Goal: Task Accomplishment & Management: Use online tool/utility

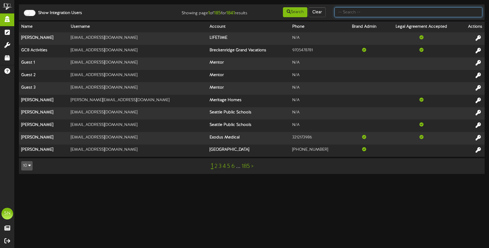
click at [354, 11] on input "text" at bounding box center [408, 12] width 148 height 10
type input "the picklr"
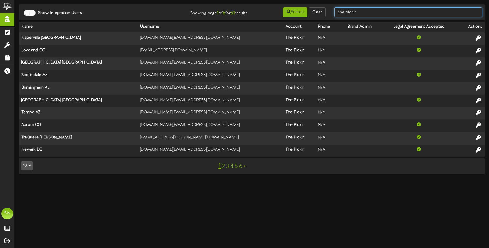
drag, startPoint x: 383, startPoint y: 11, endPoint x: 327, endPoint y: 10, distance: 55.6
click at [327, 10] on div "Show Integration Users Showing page 1 of 6 for 51 results Search Clear the pick…" at bounding box center [252, 12] width 470 height 11
type input "christine"
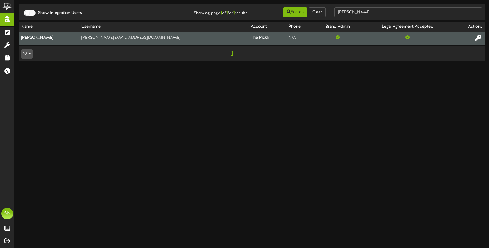
click at [477, 37] on icon at bounding box center [478, 38] width 6 height 6
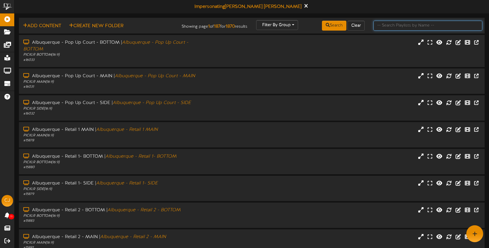
click at [385, 25] on input "text" at bounding box center [427, 26] width 109 height 10
type input "newtown"
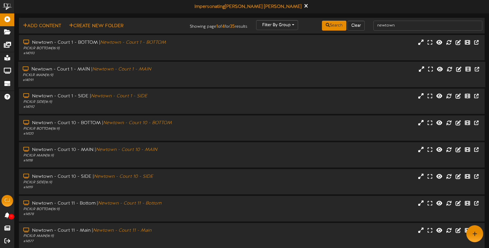
drag, startPoint x: 375, startPoint y: 72, endPoint x: 373, endPoint y: 69, distance: 3.8
click at [375, 72] on div "Newtown - Court 1 - MAIN | Newtown - Court 1 - MAIN PICKLR MAIN ( 16:9 ) # 14091" at bounding box center [251, 74] width 467 height 17
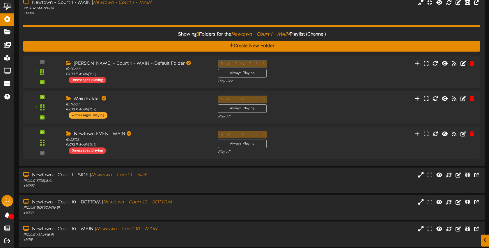
scroll to position [69, 0]
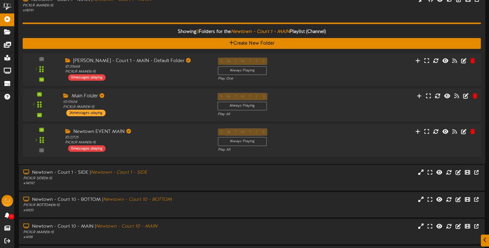
click at [355, 108] on div "2 Main Folder" at bounding box center [251, 105] width 463 height 24
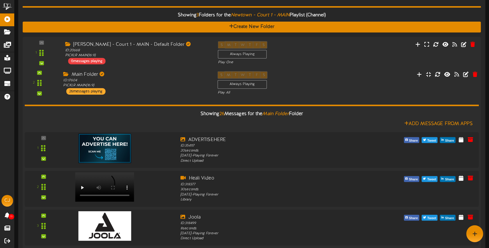
scroll to position [80, 0]
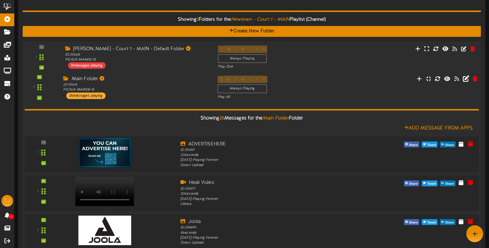
click at [465, 79] on icon at bounding box center [465, 78] width 6 height 6
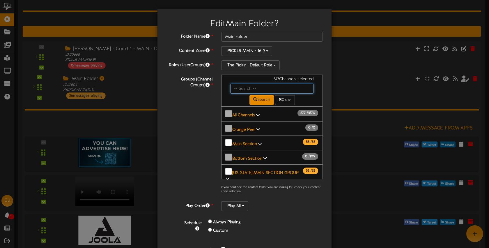
click at [253, 89] on input "text" at bounding box center [272, 89] width 84 height 10
type input "n"
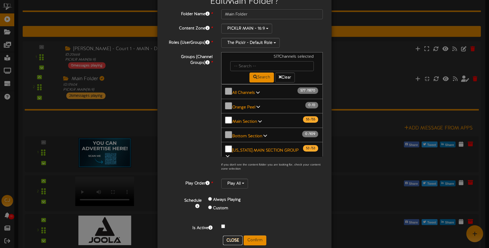
click at [234, 238] on button "Close" at bounding box center [232, 239] width 19 height 9
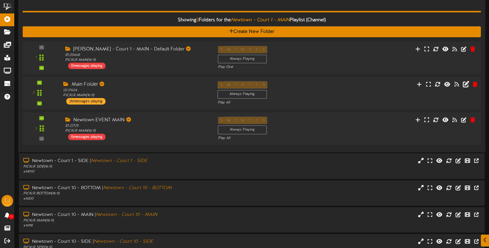
scroll to position [81, 0]
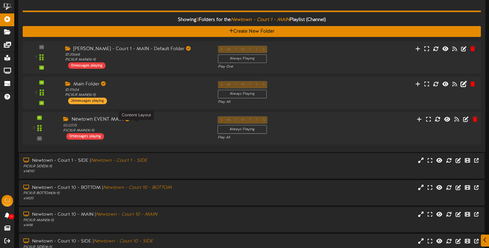
drag, startPoint x: 177, startPoint y: 131, endPoint x: 191, endPoint y: 132, distance: 14.0
click at [177, 131] on div "ID: 22725 PICKLR MAIN ( 16:9 )" at bounding box center [135, 128] width 145 height 10
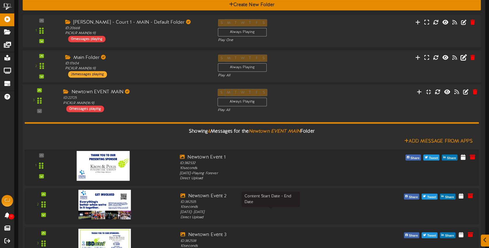
scroll to position [187, 0]
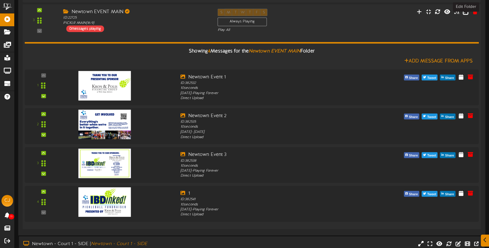
click at [466, 13] on icon at bounding box center [465, 11] width 6 height 6
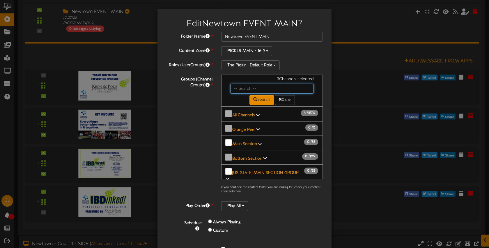
click at [247, 90] on input "text" at bounding box center [272, 89] width 84 height 10
type input "newtown"
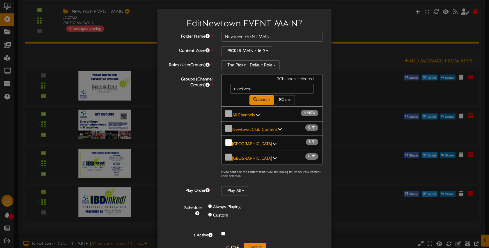
click at [248, 142] on b "Newtown Main" at bounding box center [252, 144] width 40 height 4
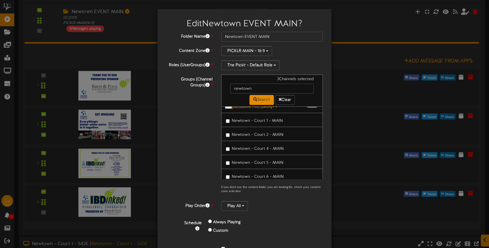
scroll to position [38, 0]
click at [270, 159] on span "Newtown - Court 5 - MAIN" at bounding box center [258, 161] width 52 height 4
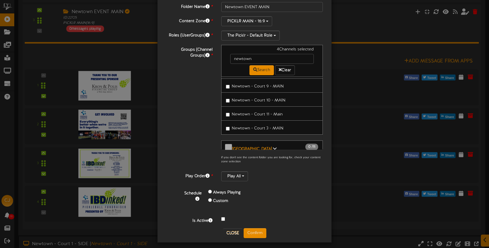
scroll to position [31, 0]
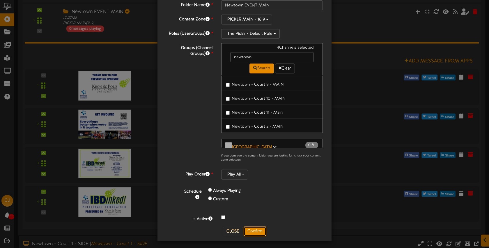
click at [259, 232] on button "Confirm" at bounding box center [255, 231] width 23 height 10
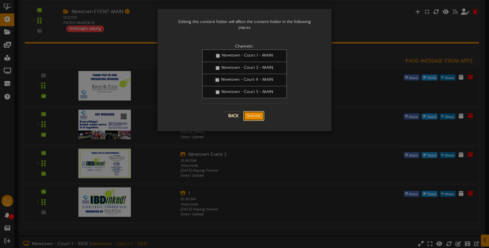
click at [260, 112] on button "Submit" at bounding box center [253, 116] width 21 height 10
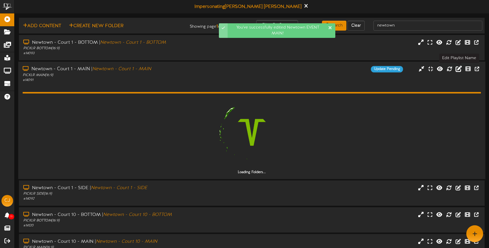
click at [459, 68] on icon at bounding box center [458, 68] width 6 height 6
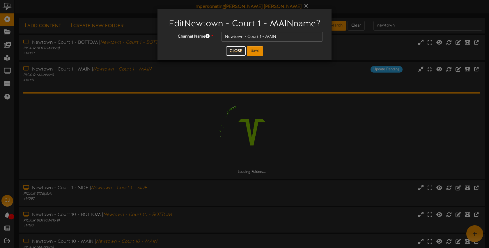
click at [240, 56] on button "Close" at bounding box center [235, 50] width 19 height 9
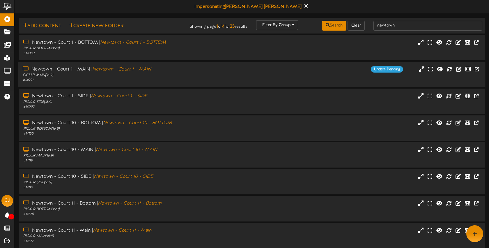
click at [282, 84] on div "Newtown - Court 1 - MAIN | Newtown - Court 1 - MAIN PICKLR MAIN ( 16:9 ) # 1409…" at bounding box center [251, 74] width 467 height 25
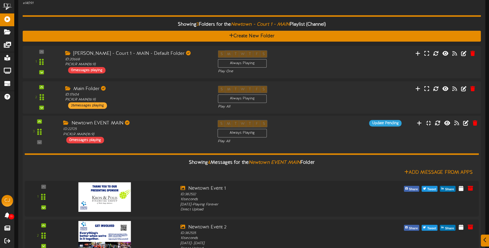
scroll to position [80, 0]
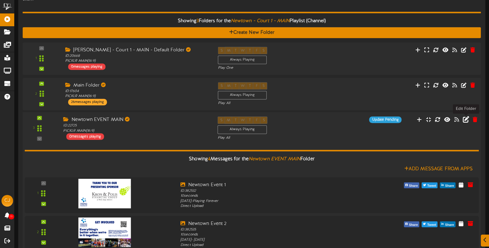
click at [467, 119] on icon at bounding box center [465, 119] width 6 height 6
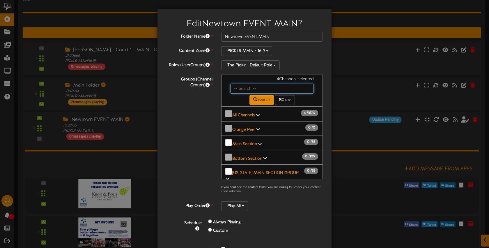
click at [247, 90] on input "text" at bounding box center [272, 89] width 84 height 10
type input "newtown"
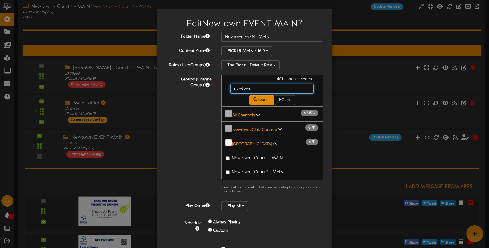
scroll to position [37, 0]
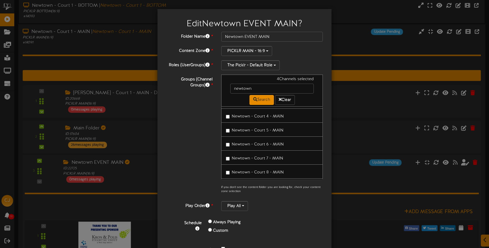
click at [262, 142] on span "Newtown - Court 6 - MAIN" at bounding box center [258, 144] width 52 height 4
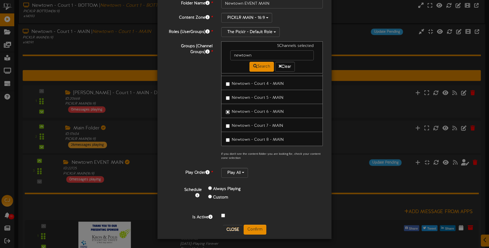
scroll to position [47, 0]
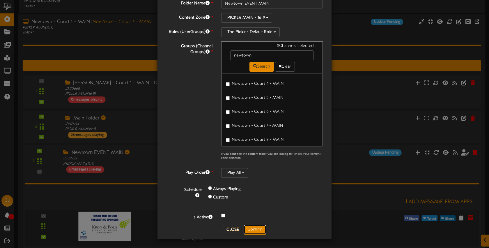
click at [261, 226] on button "Confirm" at bounding box center [255, 229] width 23 height 10
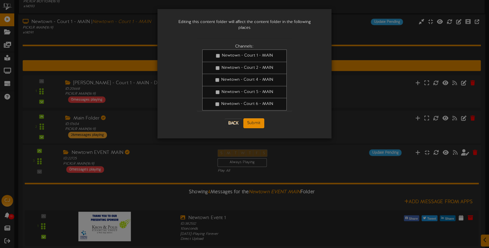
scroll to position [47, 0]
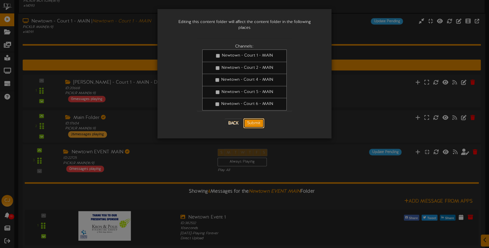
click at [259, 118] on button "Submit" at bounding box center [253, 123] width 21 height 10
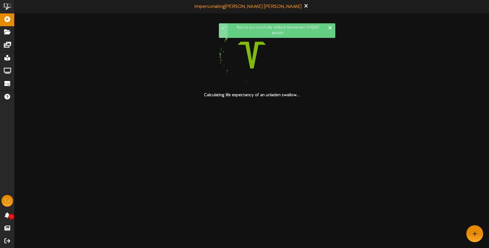
scroll to position [0, 0]
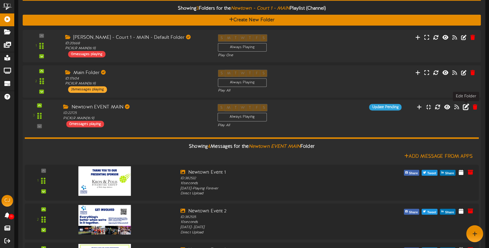
click at [466, 106] on icon at bounding box center [465, 107] width 6 height 6
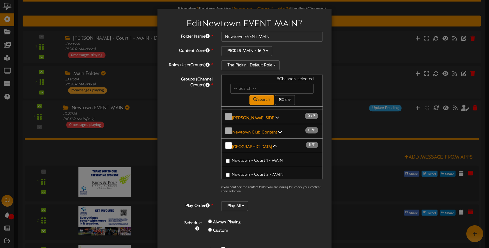
scroll to position [180, 0]
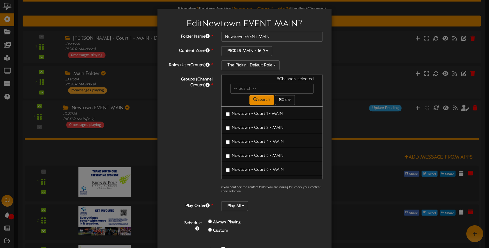
click at [256, 181] on span "Newtown - Court 7 - MAIN" at bounding box center [258, 183] width 52 height 4
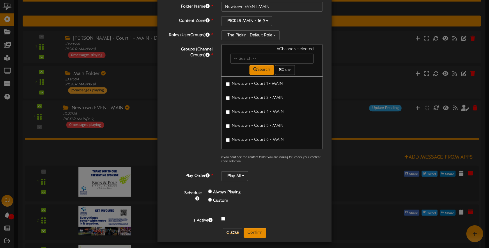
scroll to position [33, 0]
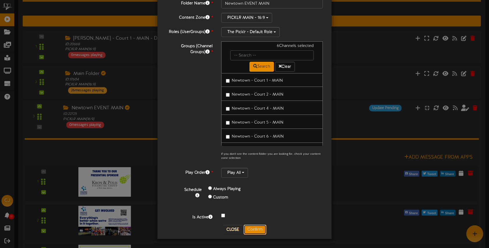
click at [255, 230] on button "Confirm" at bounding box center [255, 229] width 23 height 10
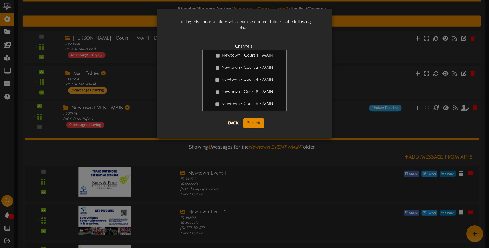
scroll to position [0, 0]
drag, startPoint x: 257, startPoint y: 116, endPoint x: 305, endPoint y: 125, distance: 49.2
click at [257, 118] on button "Submit" at bounding box center [253, 123] width 21 height 10
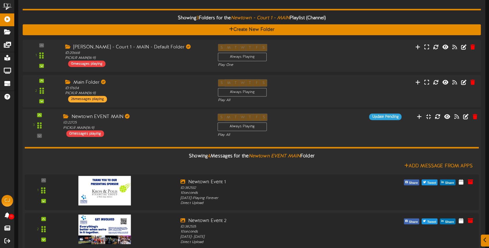
scroll to position [84, 0]
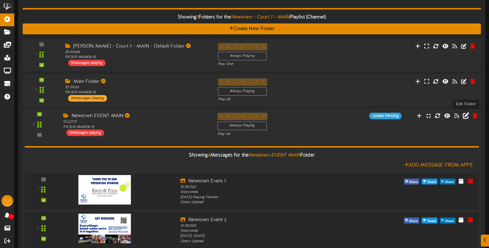
click at [467, 118] on icon at bounding box center [465, 115] width 6 height 6
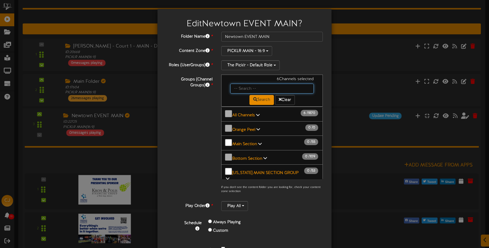
click at [253, 88] on input "text" at bounding box center [272, 89] width 84 height 10
type input "newtown"
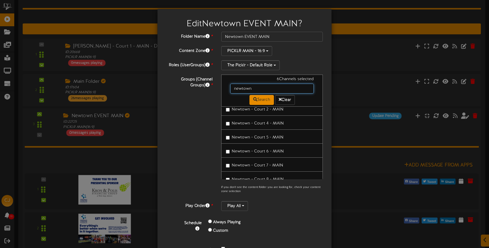
scroll to position [72, 0]
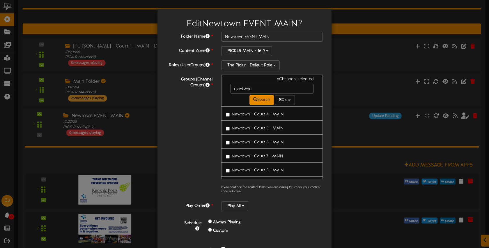
click at [268, 168] on span "Newtown - Court 8 - MAIN" at bounding box center [258, 170] width 52 height 4
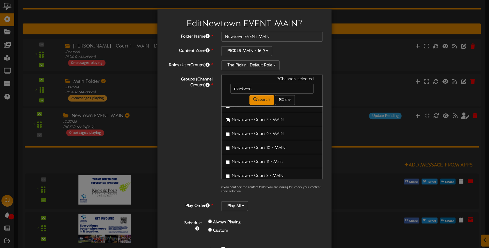
scroll to position [24, 0]
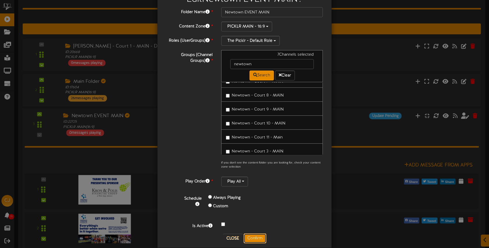
click at [260, 235] on button "Confirm" at bounding box center [255, 238] width 23 height 10
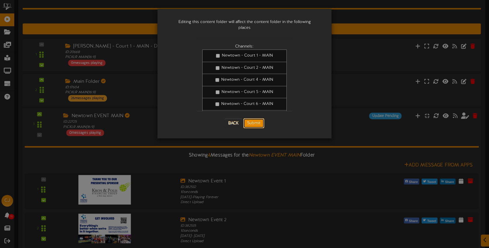
click at [260, 118] on button "Submit" at bounding box center [253, 123] width 21 height 10
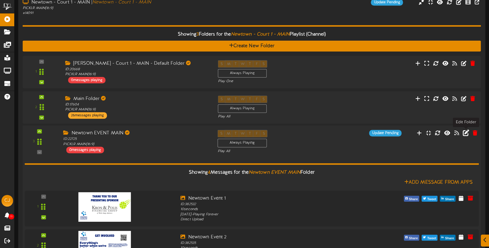
click at [466, 134] on icon at bounding box center [465, 132] width 6 height 6
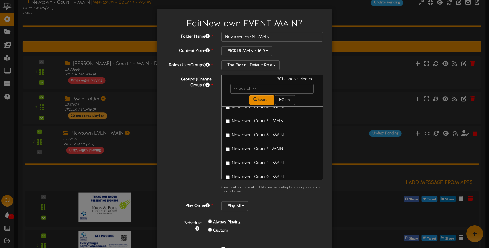
scroll to position [217, 0]
drag, startPoint x: 263, startPoint y: 150, endPoint x: 261, endPoint y: 147, distance: 4.3
click at [263, 172] on span "Newtown - Court 9 - MAIN" at bounding box center [258, 174] width 52 height 4
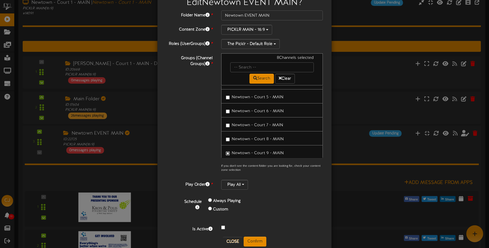
scroll to position [33, 0]
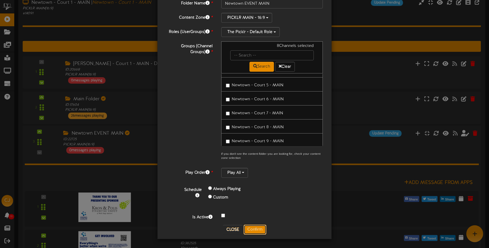
click at [258, 231] on button "Confirm" at bounding box center [255, 229] width 23 height 10
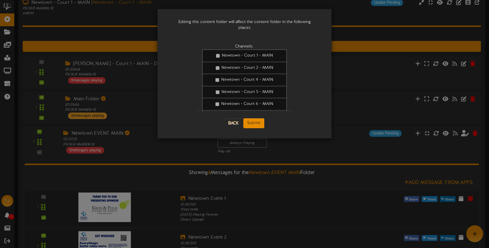
scroll to position [0, 0]
click at [257, 118] on button "Submit" at bounding box center [253, 123] width 21 height 10
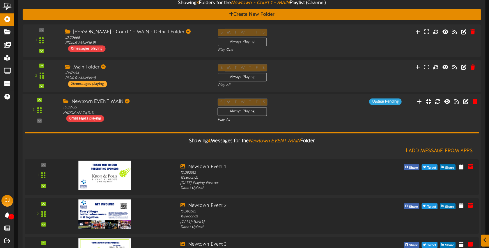
scroll to position [101, 0]
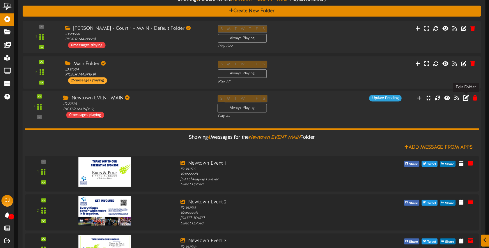
click at [466, 100] on icon at bounding box center [465, 98] width 6 height 6
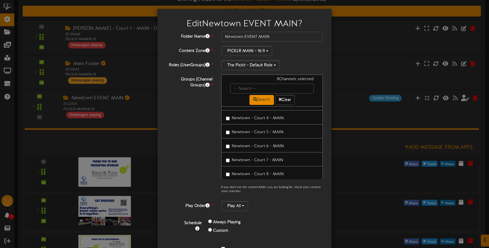
scroll to position [227, 0]
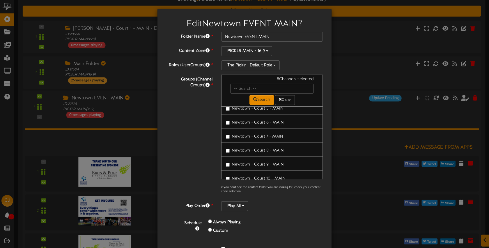
click at [252, 176] on span "Newtown - Court 10 - MAIN" at bounding box center [259, 178] width 54 height 4
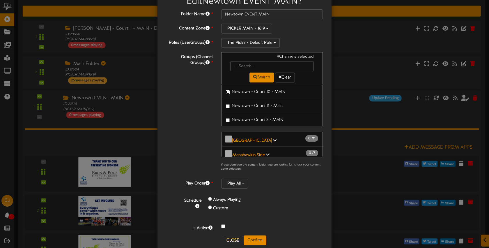
scroll to position [33, 0]
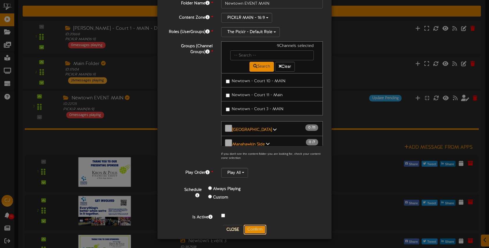
click at [256, 228] on button "Confirm" at bounding box center [255, 229] width 23 height 10
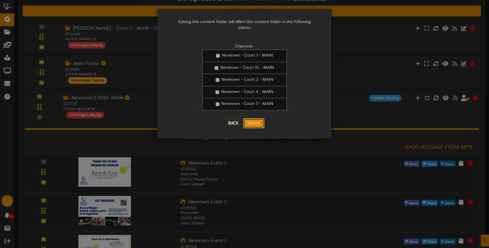
drag, startPoint x: 258, startPoint y: 119, endPoint x: 266, endPoint y: 120, distance: 7.8
click at [258, 119] on button "Submit" at bounding box center [253, 123] width 21 height 10
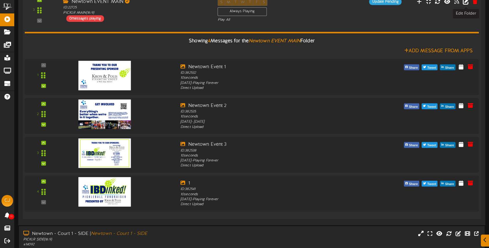
scroll to position [198, 0]
click at [465, 3] on icon at bounding box center [465, 1] width 6 height 6
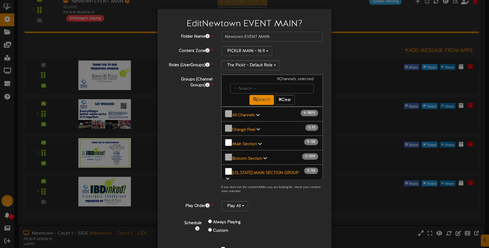
scroll to position [12, 0]
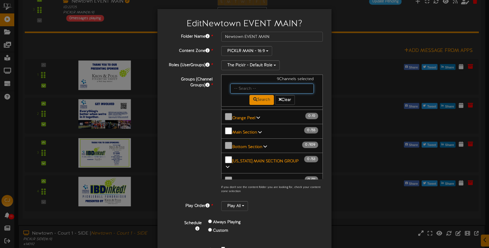
click at [250, 87] on input "text" at bounding box center [272, 89] width 84 height 10
type input "newtown"
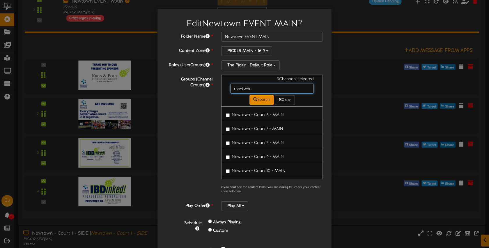
scroll to position [109, 0]
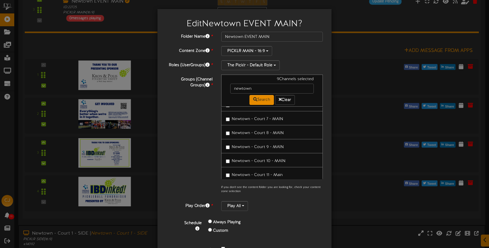
click at [265, 173] on span "Newtown - Court 11 - Main" at bounding box center [257, 175] width 51 height 4
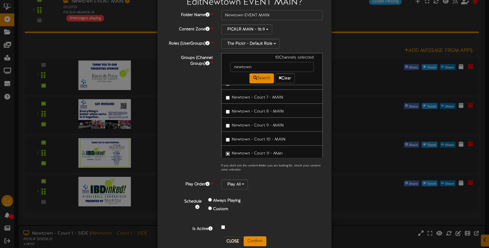
scroll to position [33, 0]
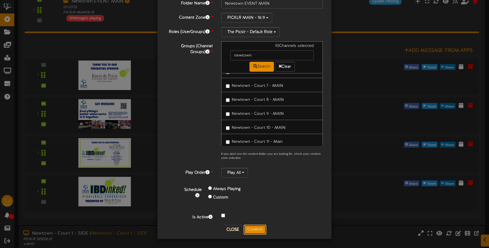
click at [259, 228] on button "Confirm" at bounding box center [255, 229] width 23 height 10
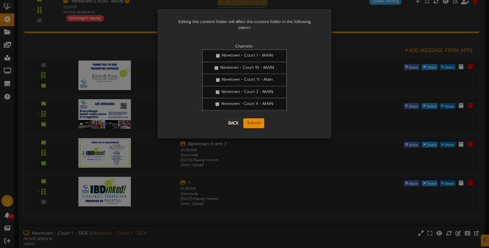
scroll to position [0, 0]
click at [253, 118] on button "Submit" at bounding box center [253, 123] width 21 height 10
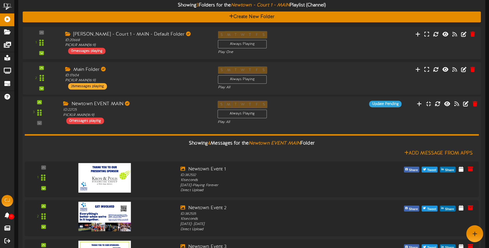
scroll to position [91, 0]
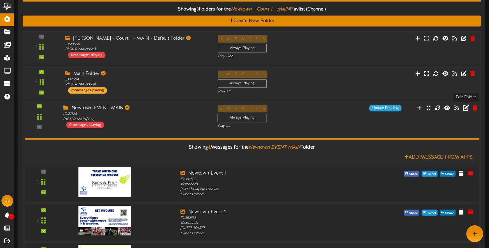
click at [466, 109] on icon at bounding box center [465, 107] width 6 height 6
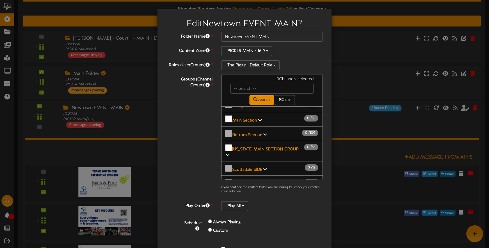
scroll to position [26, 0]
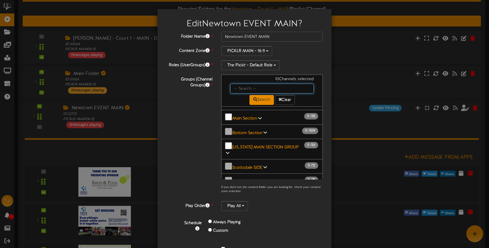
click at [251, 87] on input "text" at bounding box center [272, 89] width 84 height 10
type input "newtown"
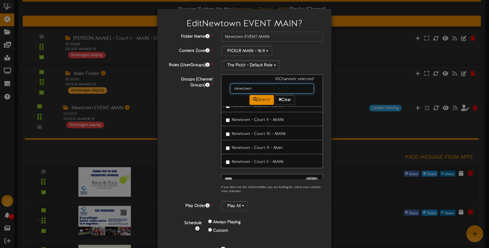
scroll to position [138, 0]
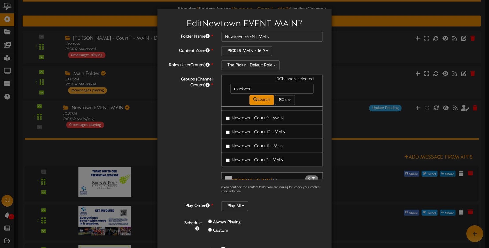
click at [250, 158] on span "Newtown - Court 3 - MAIN" at bounding box center [258, 160] width 52 height 4
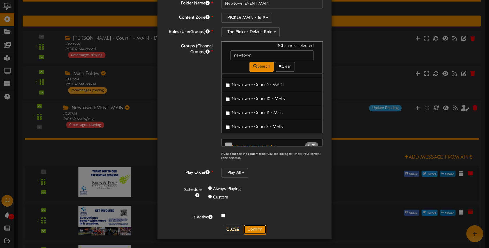
click at [257, 226] on button "Confirm" at bounding box center [255, 229] width 23 height 10
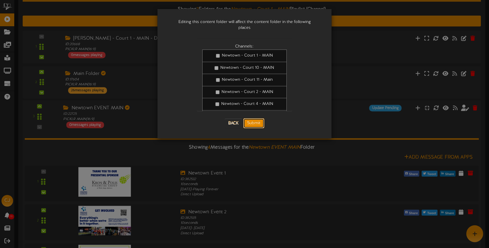
click at [257, 118] on button "Submit" at bounding box center [253, 123] width 21 height 10
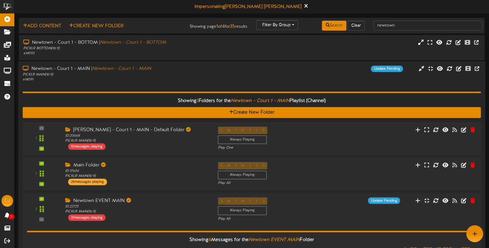
click at [232, 81] on div "Newtown - Court 1 - MAIN | Newtown - Court 1 - MAIN PICKLR MAIN ( 16:9 ) # 1409…" at bounding box center [251, 73] width 467 height 17
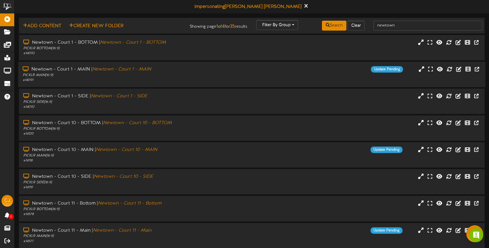
click at [188, 75] on div "PICKLR MAIN ( 16:9 )" at bounding box center [116, 75] width 186 height 5
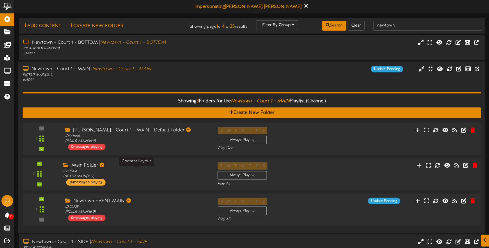
scroll to position [18, 0]
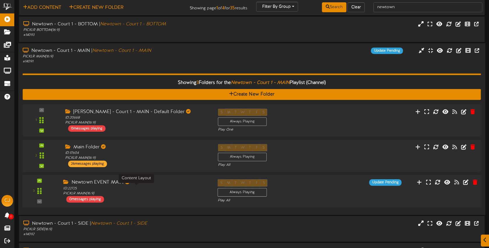
click at [190, 188] on div "ID: 22725 PICKLR MAIN ( 16:9 )" at bounding box center [135, 191] width 145 height 10
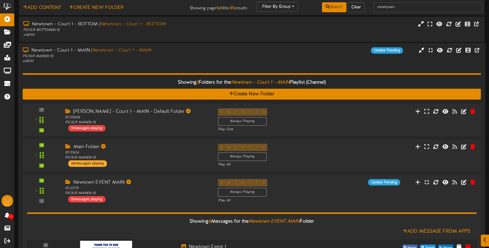
click at [243, 67] on div "Showing 3 Folders for the Newtown - Court 1 - MAIN Playlist (Channel) Create Ne…" at bounding box center [252, 232] width 458 height 336
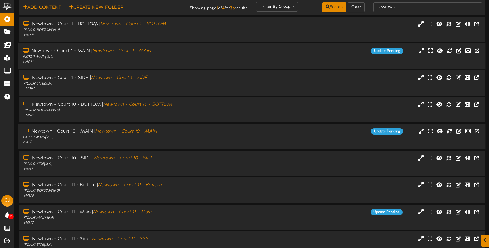
drag, startPoint x: 196, startPoint y: 132, endPoint x: 208, endPoint y: 132, distance: 11.9
click at [196, 132] on div "Newtown - Court 10 - MAIN | Newtown - Court 10 - MAIN" at bounding box center [116, 131] width 186 height 7
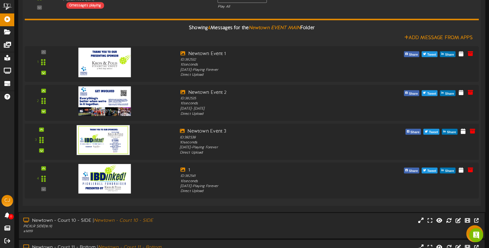
scroll to position [276, 0]
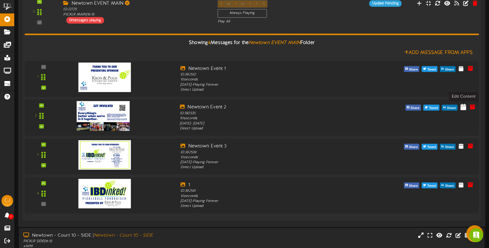
click at [463, 107] on icon at bounding box center [463, 107] width 6 height 6
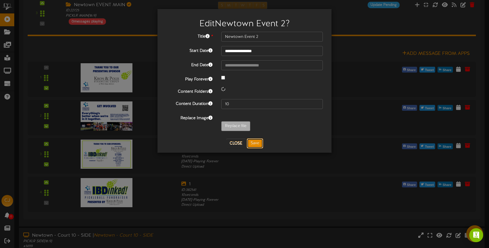
click at [255, 144] on button "Save" at bounding box center [255, 143] width 16 height 10
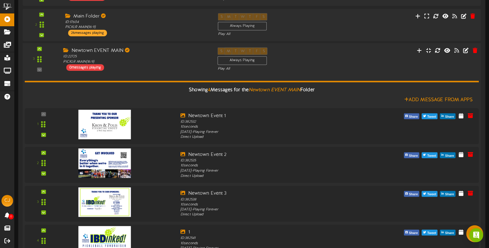
click at [328, 65] on div "S M T W T F S Always Playing Play All" at bounding box center [271, 59] width 116 height 24
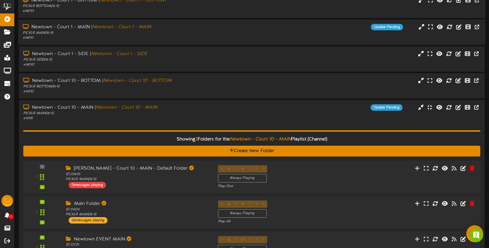
scroll to position [0, 0]
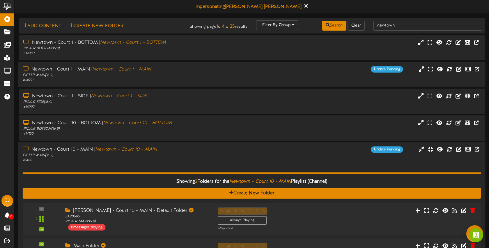
click at [247, 149] on div "Update Pending" at bounding box center [310, 149] width 195 height 6
